Goal: Information Seeking & Learning: Learn about a topic

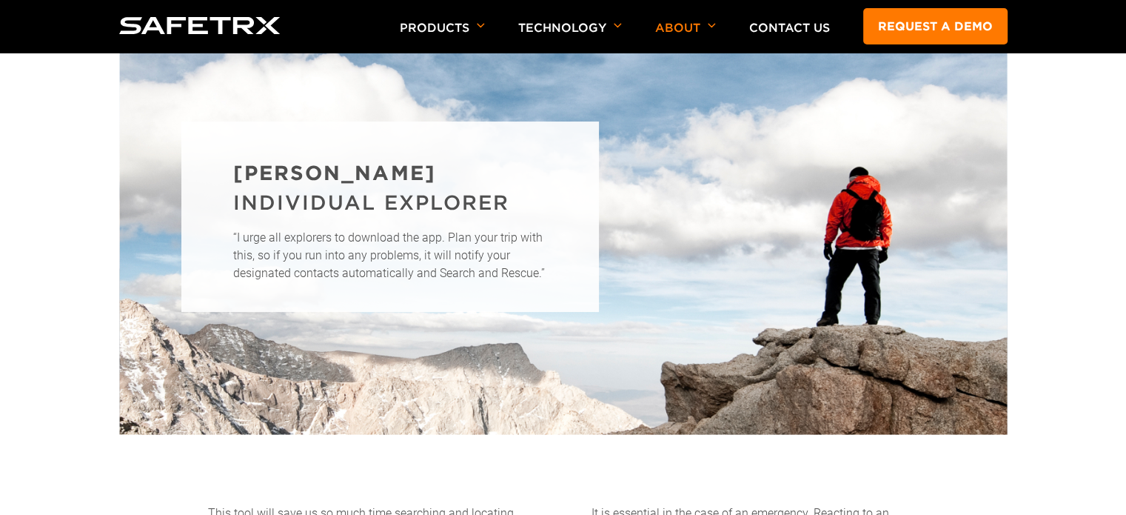
scroll to position [1865, 0]
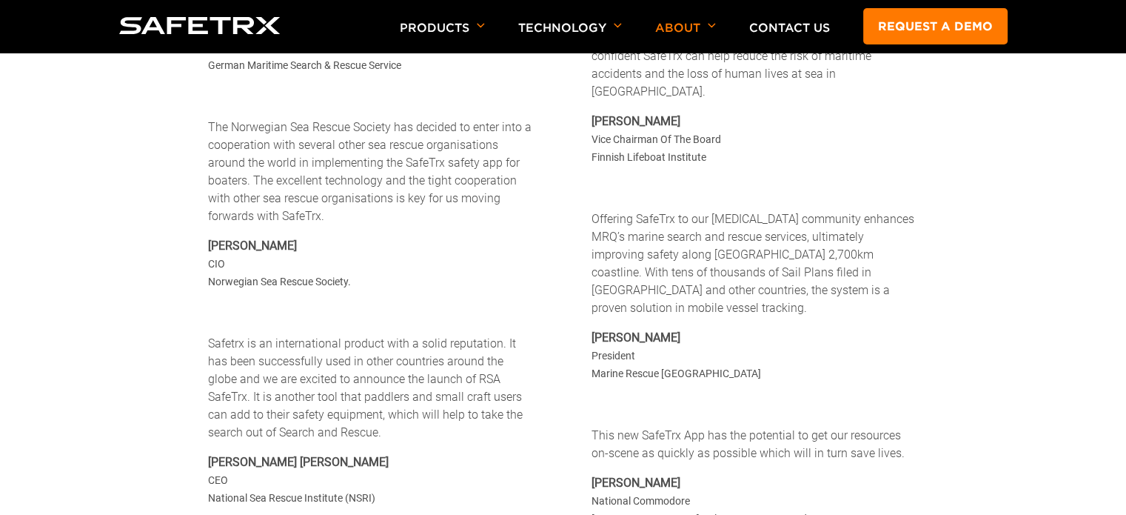
click at [654, 221] on p "Offering SafeTrx to our [MEDICAL_DATA] community enhances MRQ’s marine search a…" at bounding box center [755, 263] width 327 height 107
click at [629, 239] on p "Offering SafeTrx to our [MEDICAL_DATA] community enhances MRQ’s marine search a…" at bounding box center [755, 263] width 327 height 107
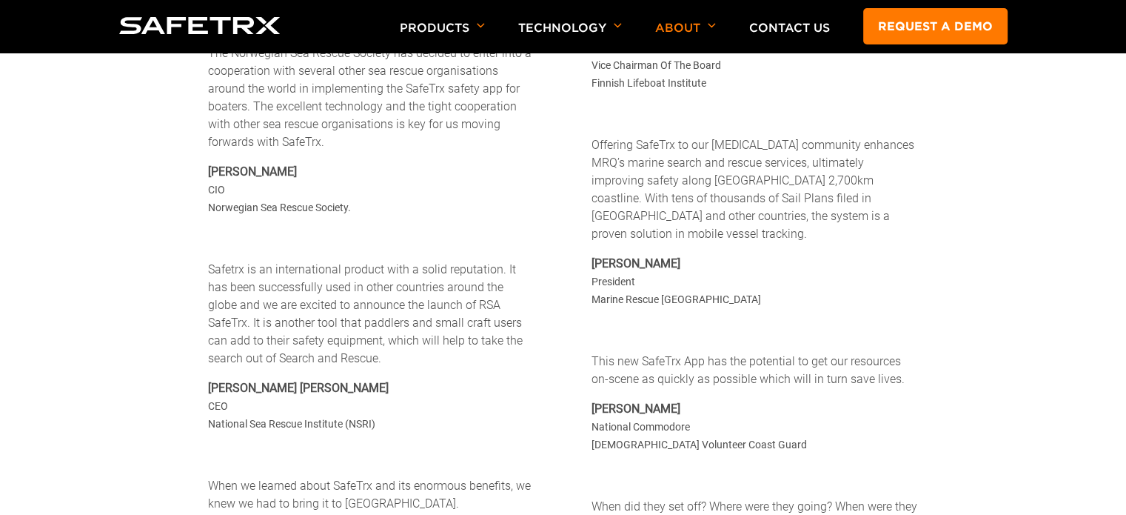
scroll to position [2013, 0]
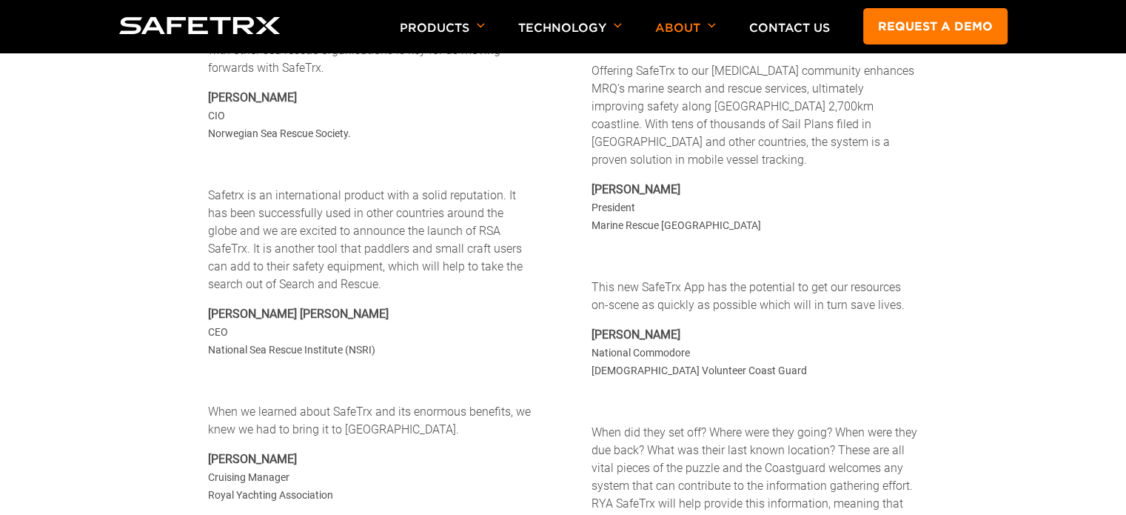
click at [758, 340] on p "[PERSON_NAME] National Commodore [DEMOGRAPHIC_DATA] Volunteer Coast Guard" at bounding box center [755, 352] width 327 height 53
drag, startPoint x: 758, startPoint y: 340, endPoint x: 592, endPoint y: 341, distance: 165.1
click at [592, 341] on p "[PERSON_NAME] National Commodore [DEMOGRAPHIC_DATA] Volunteer Coast Guard" at bounding box center [755, 352] width 327 height 53
copy p "[DEMOGRAPHIC_DATA] Volunteer Coast Guard"
drag, startPoint x: 600, startPoint y: 194, endPoint x: 675, endPoint y: 193, distance: 75.5
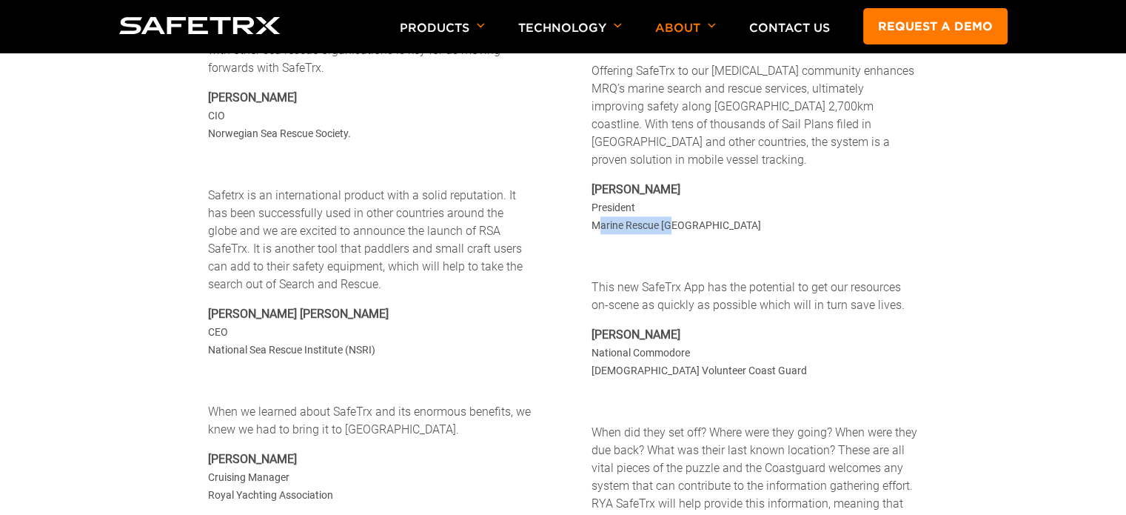
click at [675, 193] on p "[PERSON_NAME] President Marine Rescue [GEOGRAPHIC_DATA]" at bounding box center [755, 207] width 327 height 53
drag, startPoint x: 592, startPoint y: 193, endPoint x: 718, endPoint y: 198, distance: 125.2
click at [718, 198] on p "[PERSON_NAME] President Marine Rescue [GEOGRAPHIC_DATA]" at bounding box center [755, 207] width 327 height 53
copy p "Marine Rescue [GEOGRAPHIC_DATA]"
